Goal: Task Accomplishment & Management: Use online tool/utility

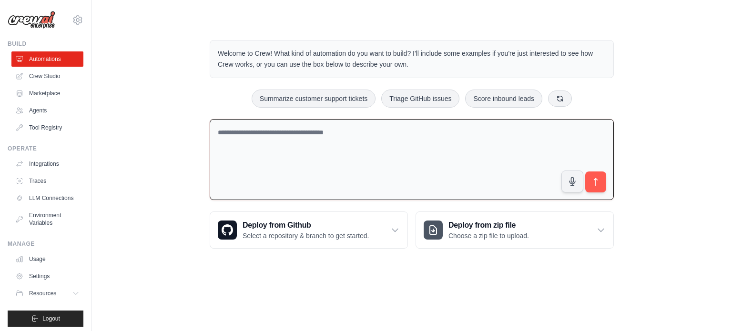
click at [263, 150] on textarea at bounding box center [412, 159] width 404 height 81
type textarea "**********"
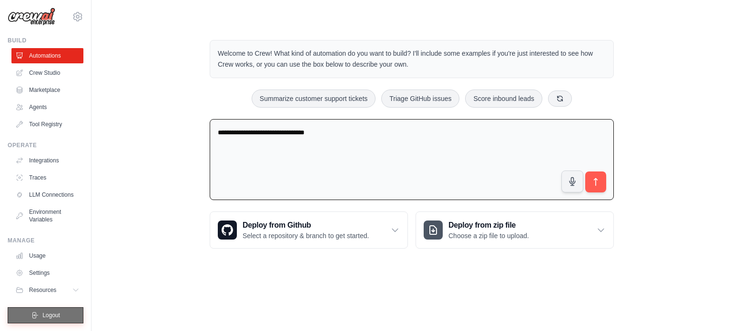
click at [35, 314] on icon "submit" at bounding box center [35, 316] width 8 height 8
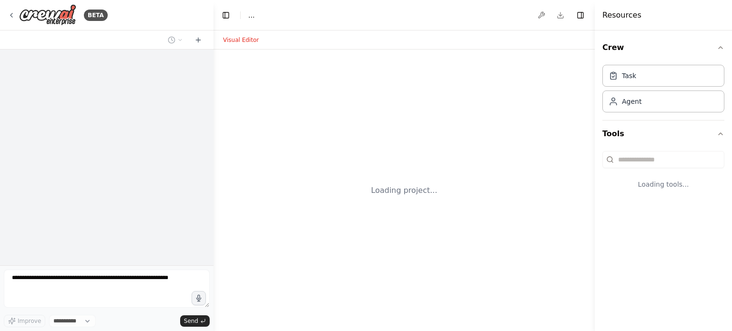
select select "****"
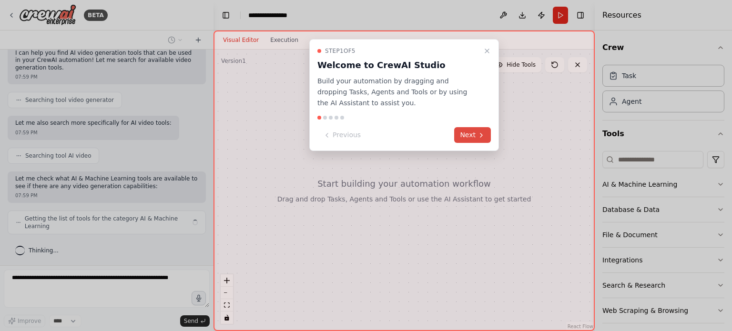
scroll to position [53, 0]
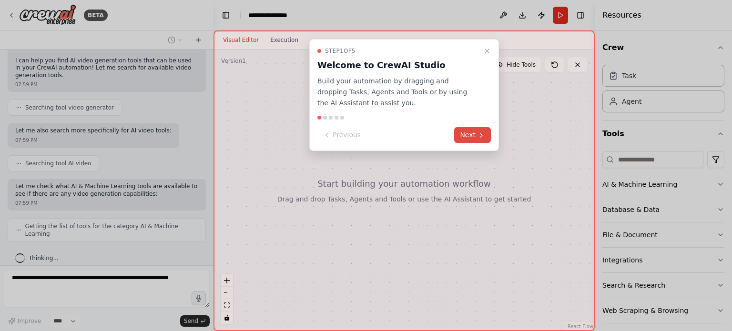
click at [475, 133] on button "Next" at bounding box center [472, 135] width 37 height 16
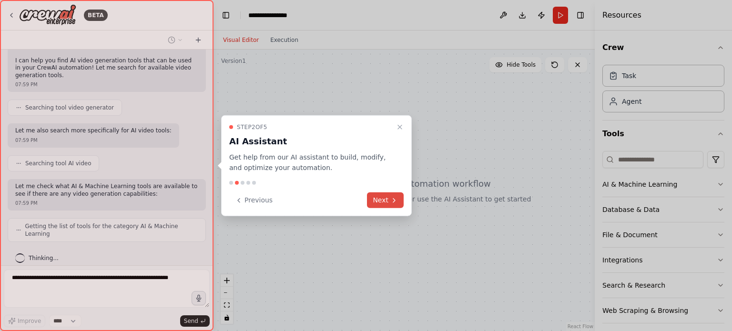
click at [380, 200] on button "Next" at bounding box center [385, 200] width 37 height 16
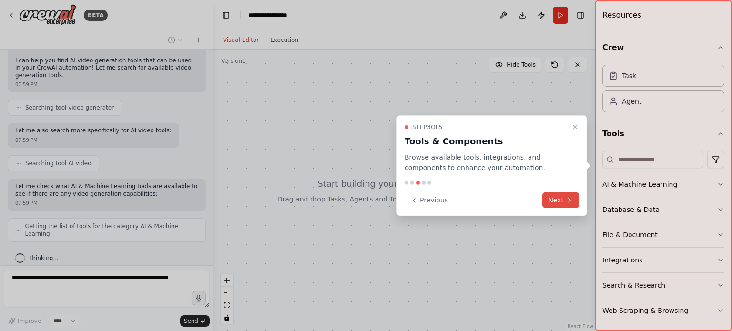
click at [553, 195] on button "Next" at bounding box center [560, 200] width 37 height 16
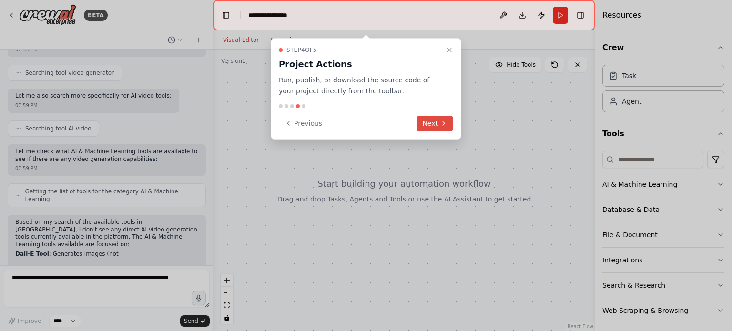
click at [435, 121] on button "Next" at bounding box center [434, 124] width 37 height 16
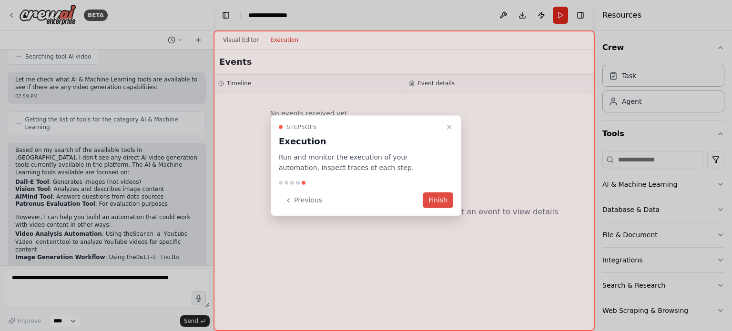
click at [434, 202] on button "Finish" at bounding box center [437, 200] width 30 height 16
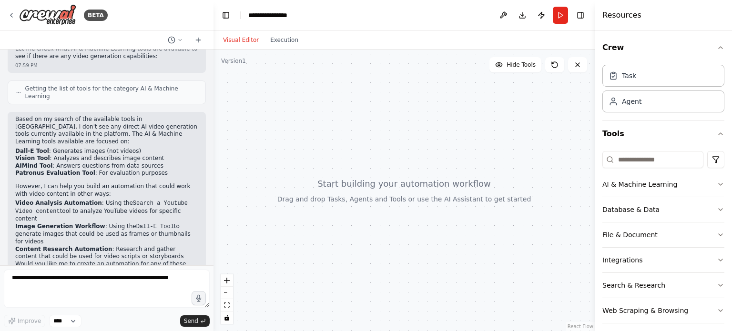
scroll to position [189, 0]
click at [642, 101] on div "Agent" at bounding box center [663, 101] width 122 height 22
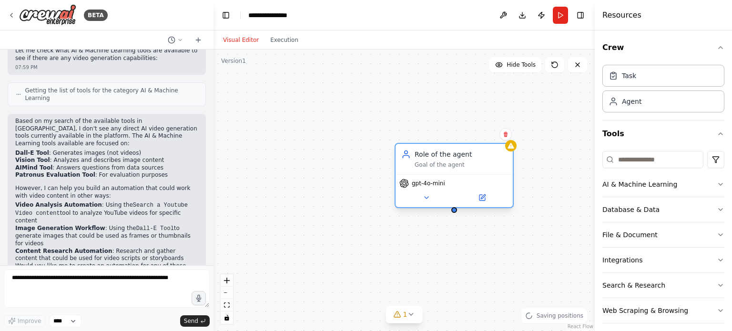
drag, startPoint x: 567, startPoint y: 144, endPoint x: 433, endPoint y: 163, distance: 135.7
click at [433, 159] on div "Role of the agent" at bounding box center [460, 155] width 92 height 10
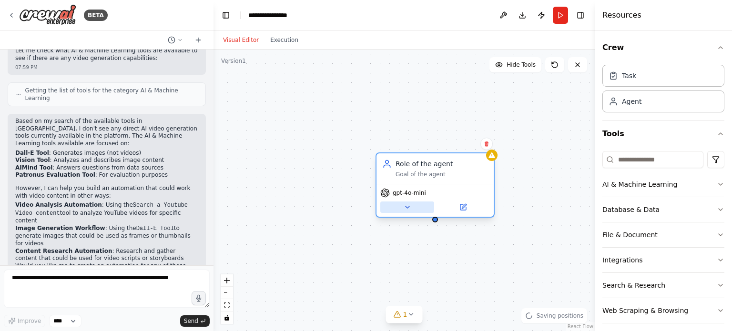
click at [410, 209] on icon at bounding box center [407, 207] width 8 height 8
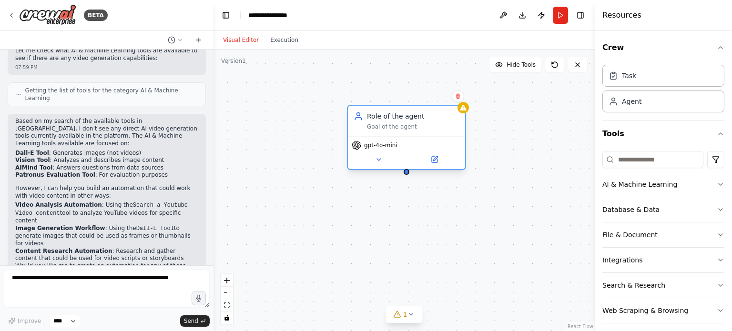
drag, startPoint x: 461, startPoint y: 164, endPoint x: 423, endPoint y: 102, distance: 72.7
click at [423, 111] on div "Role of the agent" at bounding box center [413, 116] width 92 height 10
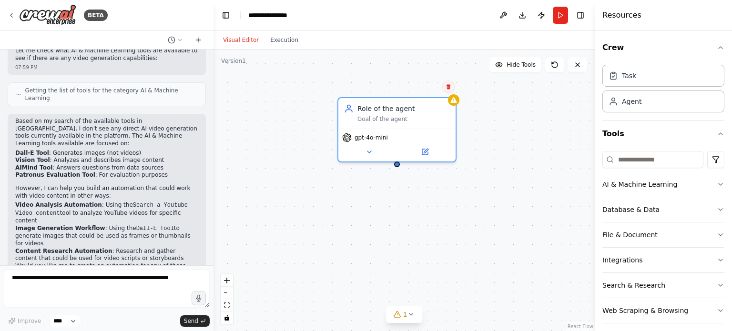
click at [448, 91] on button at bounding box center [448, 86] width 12 height 12
click at [428, 89] on button "Confirm" at bounding box center [421, 86] width 34 height 11
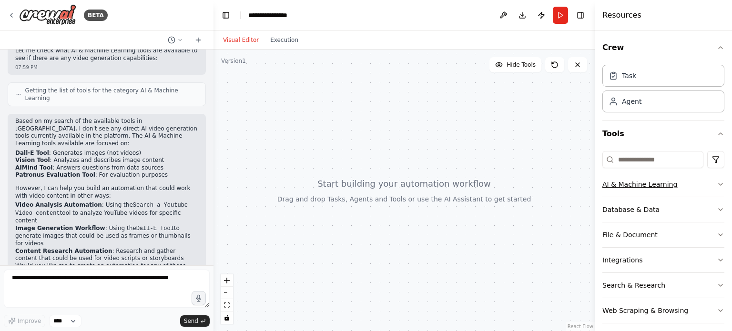
click at [708, 184] on button "AI & Machine Learning" at bounding box center [663, 184] width 122 height 25
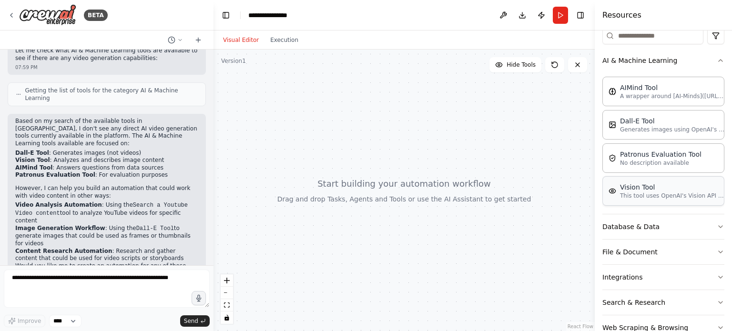
scroll to position [147, 0]
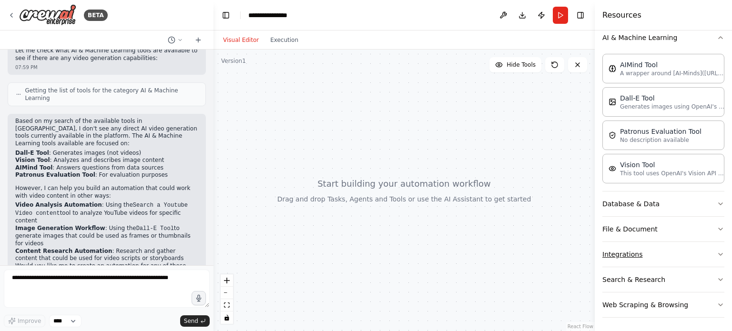
click at [702, 252] on button "Integrations" at bounding box center [663, 254] width 122 height 25
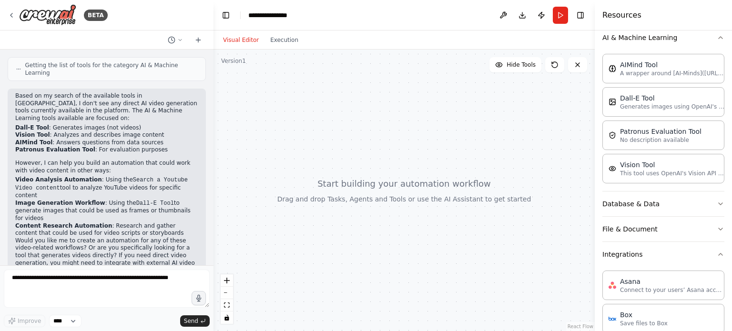
scroll to position [221, 0]
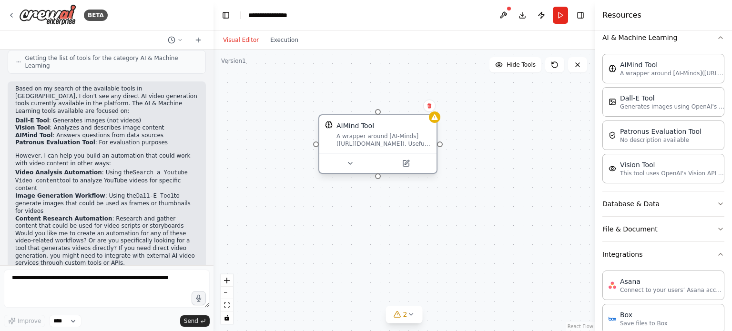
drag, startPoint x: 565, startPoint y: 129, endPoint x: 392, endPoint y: 117, distance: 172.9
click at [392, 117] on div "AIMind Tool A wrapper around [AI-Minds](https://mindsdb.com/minds). Useful for …" at bounding box center [377, 134] width 117 height 38
click at [342, 165] on icon at bounding box center [341, 164] width 8 height 8
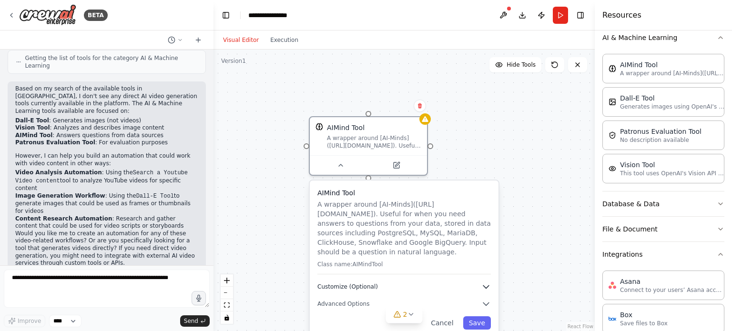
click at [484, 282] on icon "button" at bounding box center [486, 287] width 10 height 10
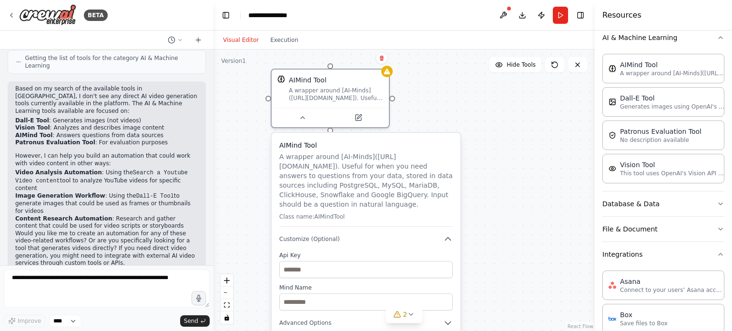
drag, startPoint x: 427, startPoint y: 191, endPoint x: 392, endPoint y: 142, distance: 59.6
click at [392, 142] on h3 "AIMind Tool" at bounding box center [365, 146] width 173 height 10
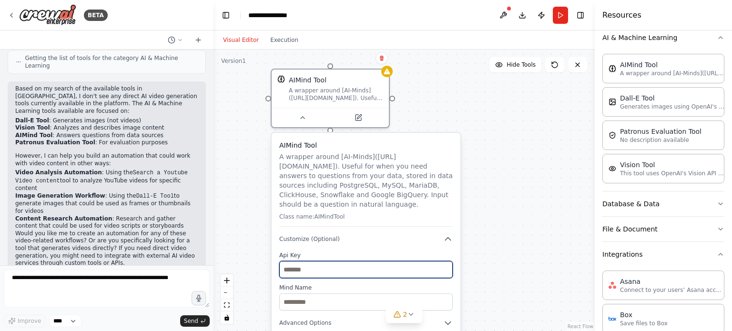
click at [382, 263] on input "text" at bounding box center [365, 269] width 173 height 17
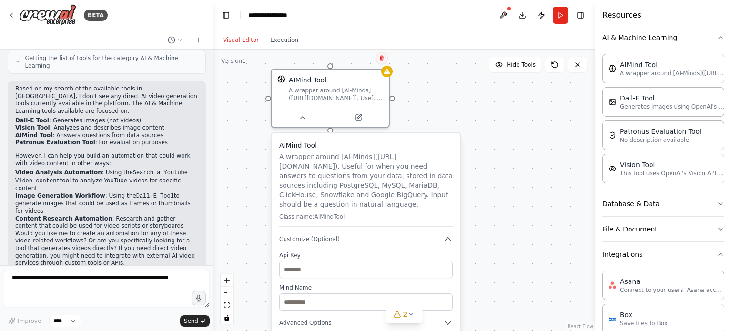
click at [382, 59] on icon at bounding box center [382, 58] width 4 height 5
click at [353, 61] on button "Confirm" at bounding box center [355, 57] width 34 height 11
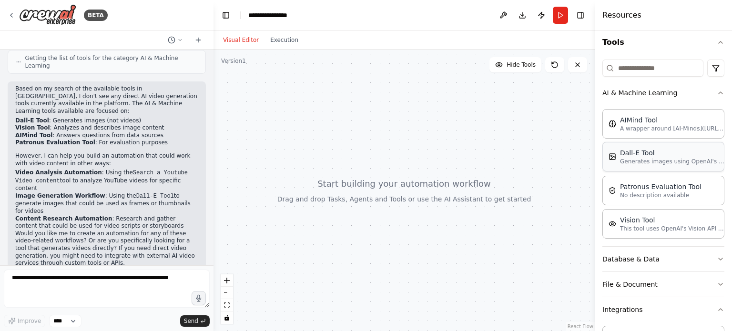
scroll to position [90, 0]
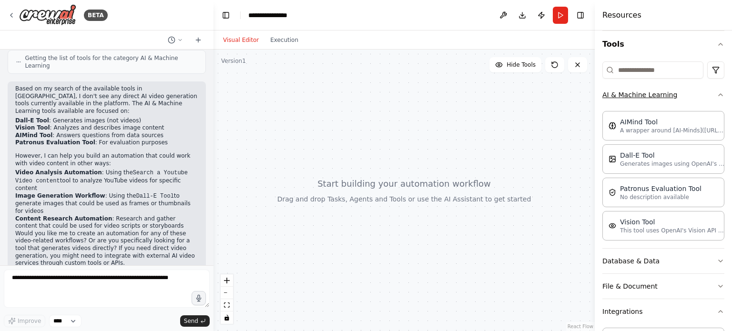
click at [716, 91] on icon "button" at bounding box center [720, 95] width 8 height 8
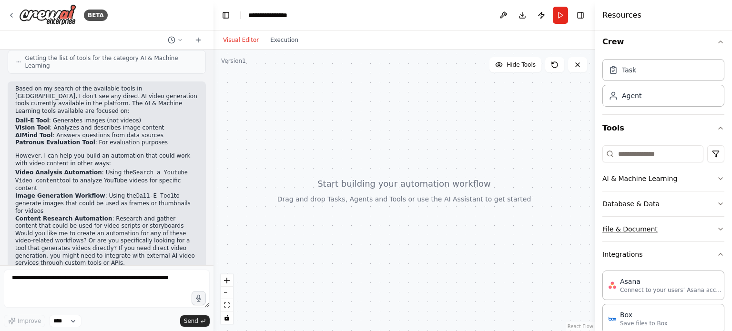
scroll to position [0, 0]
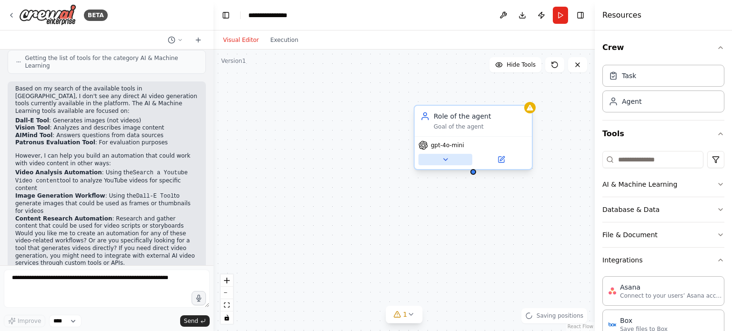
click at [446, 160] on icon at bounding box center [446, 160] width 8 height 8
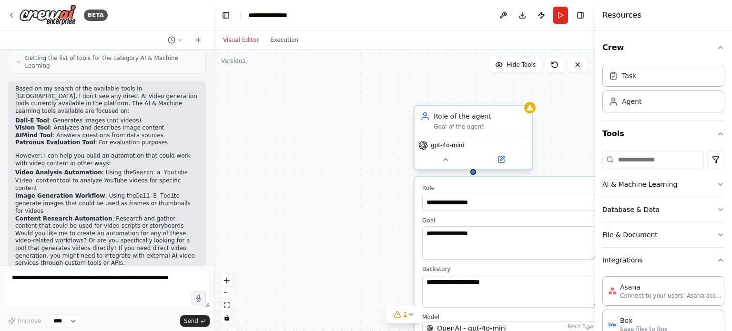
click at [501, 113] on div "Role of the agent" at bounding box center [479, 116] width 92 height 10
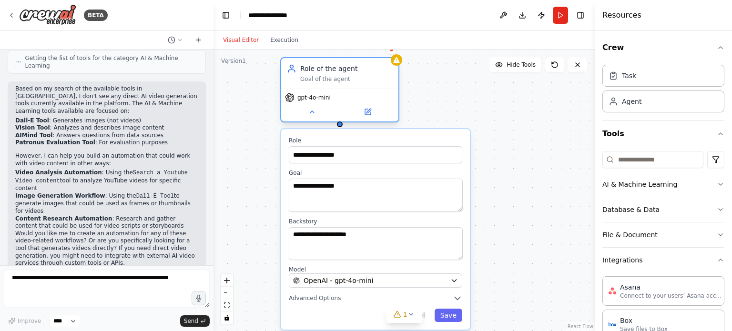
drag, startPoint x: 498, startPoint y: 124, endPoint x: 363, endPoint y: 76, distance: 143.4
click at [363, 76] on div "Goal of the agent" at bounding box center [346, 79] width 92 height 8
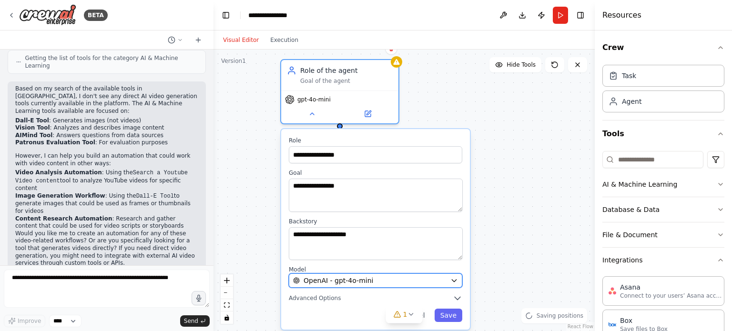
click at [455, 280] on icon "button" at bounding box center [454, 281] width 4 height 2
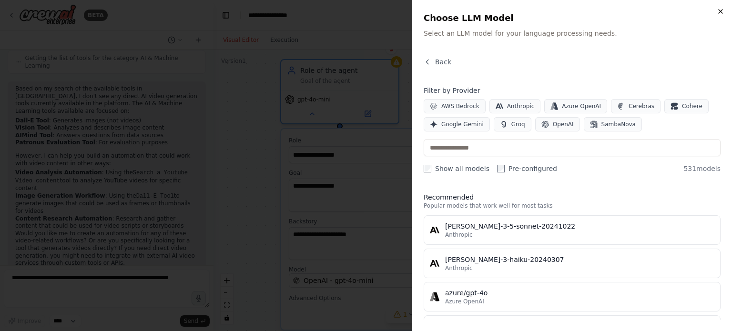
click at [721, 11] on icon "button" at bounding box center [720, 12] width 8 height 8
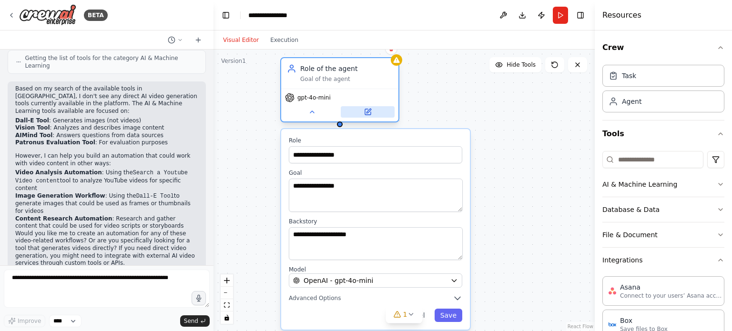
click at [374, 114] on button at bounding box center [368, 111] width 54 height 11
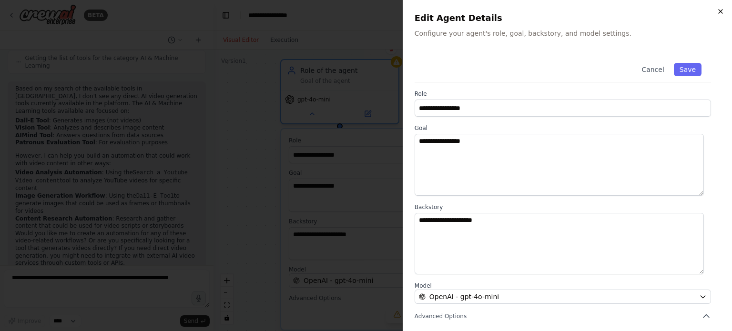
click at [718, 14] on icon "button" at bounding box center [720, 12] width 8 height 8
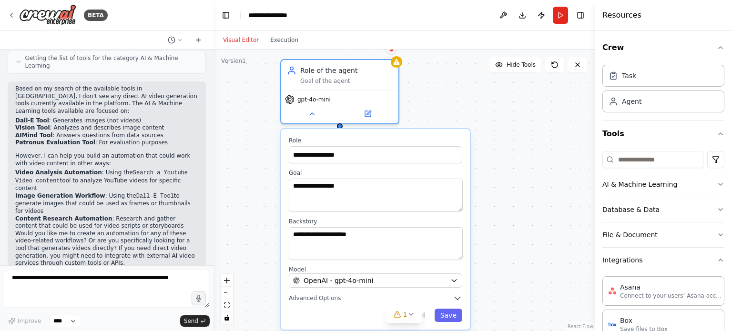
click at [392, 50] on icon at bounding box center [391, 49] width 6 height 6
click at [372, 51] on button "Confirm" at bounding box center [364, 48] width 34 height 11
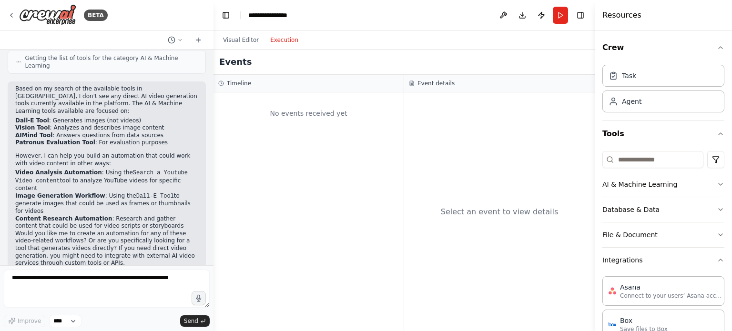
click at [283, 40] on button "Execution" at bounding box center [284, 39] width 40 height 11
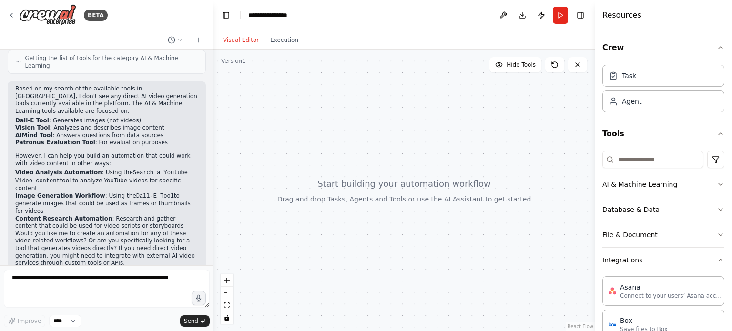
click at [236, 40] on button "Visual Editor" at bounding box center [240, 39] width 47 height 11
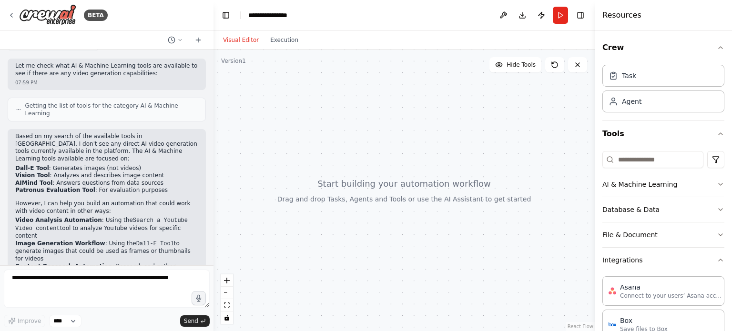
scroll to position [221, 0]
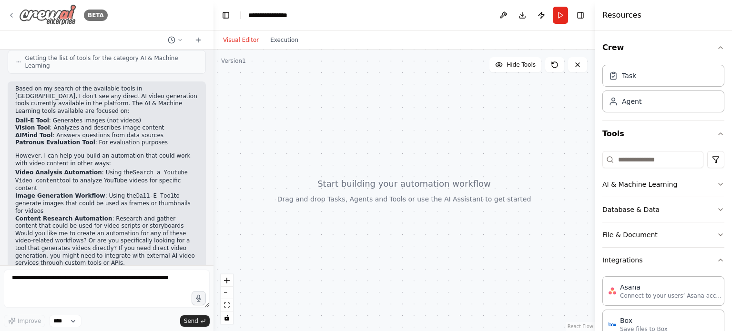
click at [8, 11] on div "BETA" at bounding box center [58, 14] width 100 height 21
